Goal: Use online tool/utility: Utilize a website feature to perform a specific function

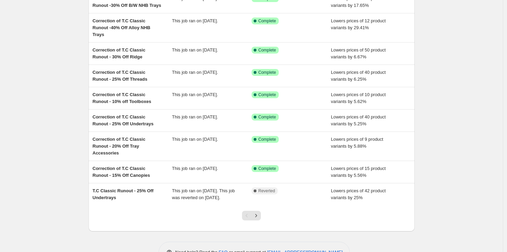
scroll to position [95, 0]
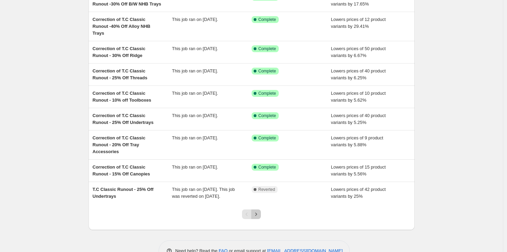
click at [261, 219] on button "Next" at bounding box center [256, 214] width 10 height 10
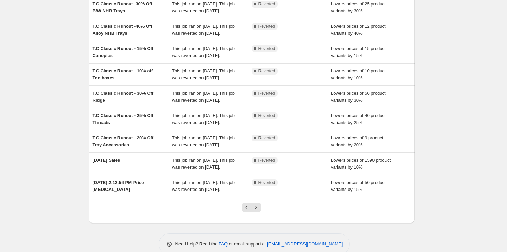
scroll to position [170, 0]
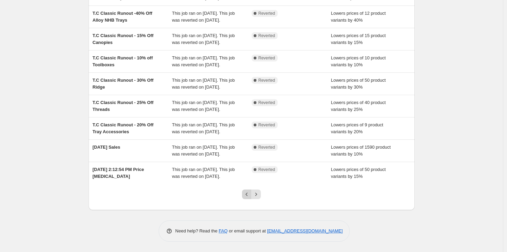
click at [248, 194] on icon "Previous" at bounding box center [247, 193] width 2 height 3
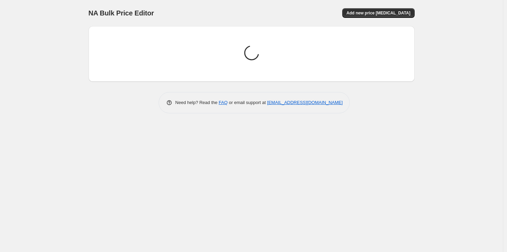
scroll to position [0, 0]
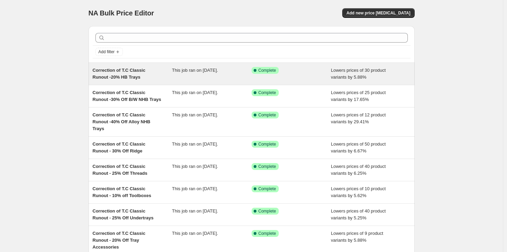
click at [124, 72] on span "Correction of T.C Classic Runout -20% HB Trays" at bounding box center [119, 74] width 53 height 12
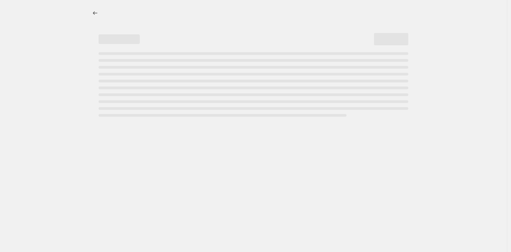
select select "percentage"
select select "no_change"
select select "collection"
select select "tag"
